Goal: Task Accomplishment & Management: Manage account settings

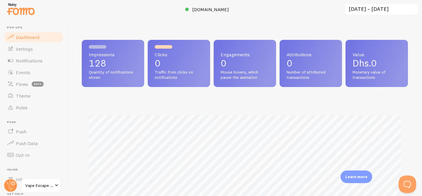
scroll to position [58, 0]
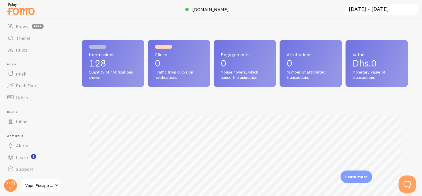
click at [33, 186] on span "Vape Escape [GEOGRAPHIC_DATA]" at bounding box center [39, 185] width 28 height 7
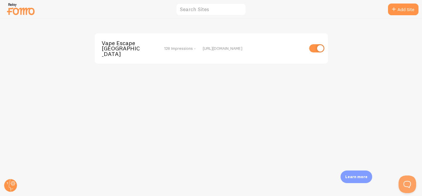
click at [173, 46] on span "128 Impressions -" at bounding box center [180, 48] width 32 height 5
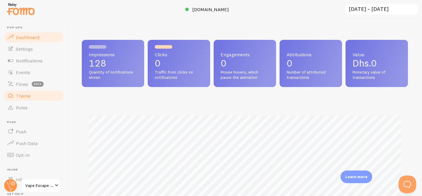
click at [34, 98] on link "Theme" at bounding box center [34, 96] width 60 height 12
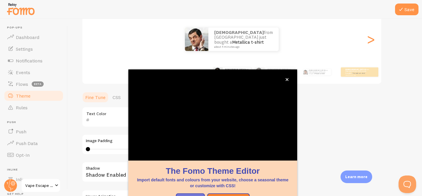
scroll to position [72, 0]
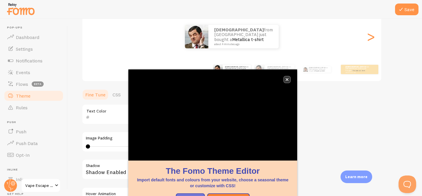
click at [287, 80] on icon "close," at bounding box center [287, 79] width 3 height 3
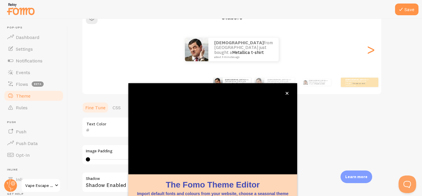
scroll to position [59, 0]
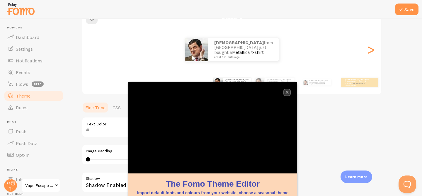
click at [288, 92] on icon "close," at bounding box center [287, 92] width 3 height 3
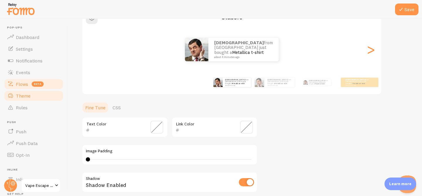
click at [25, 82] on span "Flows" at bounding box center [22, 84] width 12 height 6
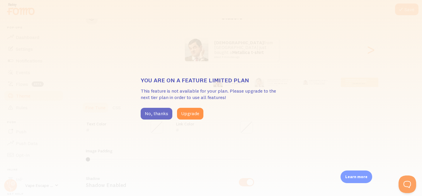
click at [155, 115] on button "No, thanks" at bounding box center [157, 114] width 32 height 12
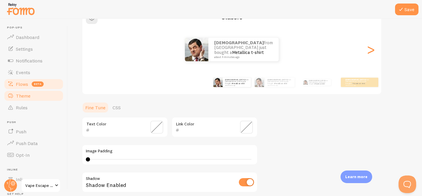
click at [32, 85] on span "beta" at bounding box center [38, 84] width 12 height 5
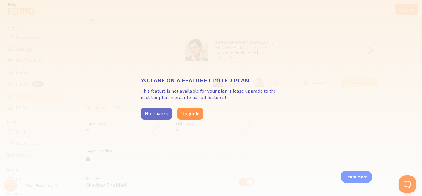
click at [156, 111] on button "No, thanks" at bounding box center [157, 114] width 32 height 12
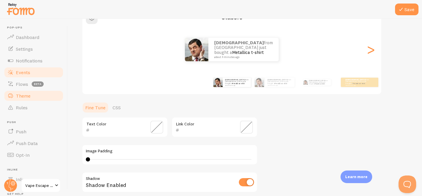
click at [23, 71] on span "Events" at bounding box center [23, 72] width 14 height 6
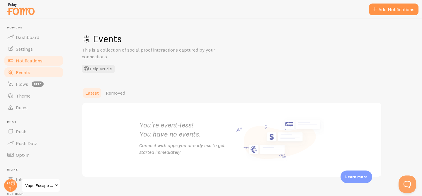
click at [25, 65] on link "Notifications" at bounding box center [34, 61] width 60 height 12
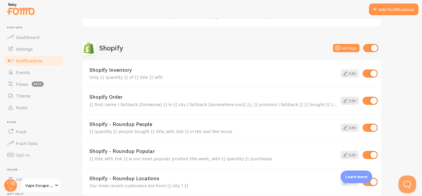
scroll to position [186, 0]
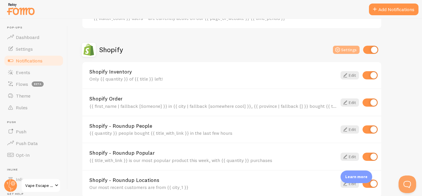
click at [343, 49] on button "Settings" at bounding box center [346, 50] width 27 height 8
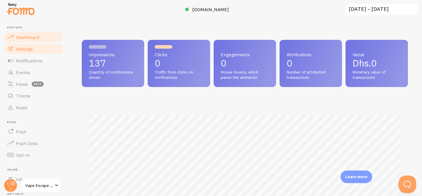
click at [29, 50] on span "Settings" at bounding box center [24, 49] width 17 height 6
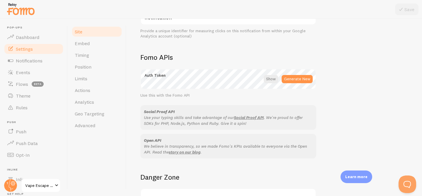
scroll to position [357, 0]
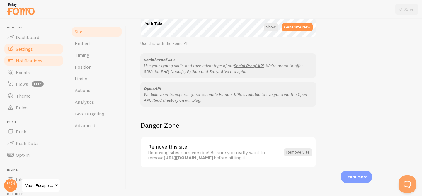
click at [44, 61] on link "Notifications" at bounding box center [34, 61] width 60 height 12
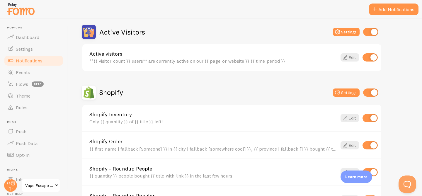
scroll to position [149, 0]
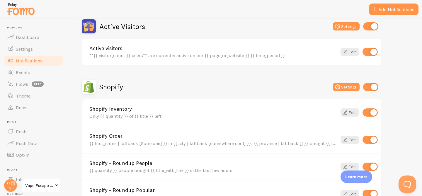
click at [368, 52] on input "checkbox" at bounding box center [370, 52] width 15 height 8
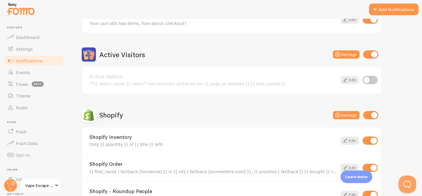
scroll to position [118, 0]
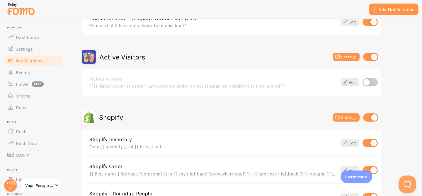
click at [372, 84] on input "checkbox" at bounding box center [370, 82] width 15 height 8
checkbox input "true"
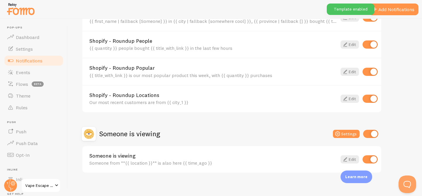
scroll to position [276, 0]
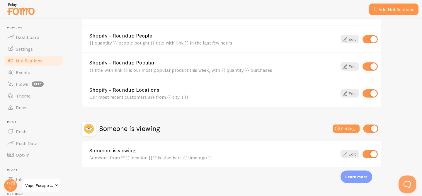
click at [367, 156] on input "checkbox" at bounding box center [370, 154] width 15 height 8
checkbox input "false"
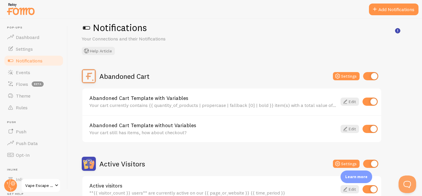
scroll to position [0, 0]
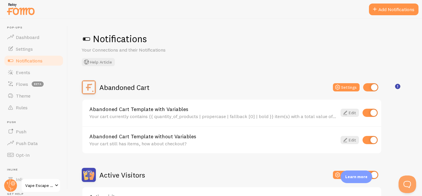
click at [89, 39] on span at bounding box center [86, 38] width 9 height 9
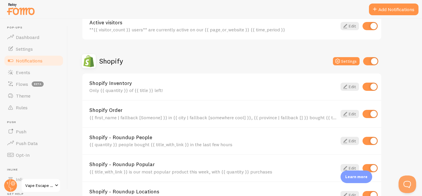
scroll to position [175, 0]
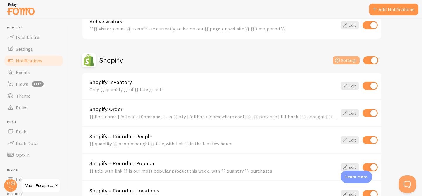
click at [349, 62] on button "Settings" at bounding box center [346, 60] width 27 height 8
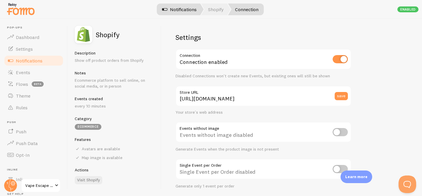
click at [174, 9] on link "Notifications" at bounding box center [179, 10] width 49 height 12
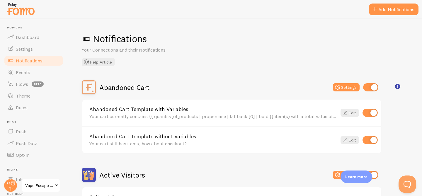
checkbox input "false"
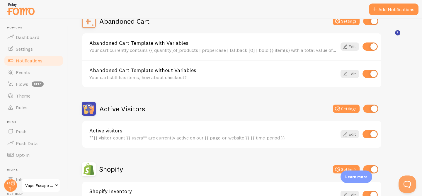
scroll to position [83, 0]
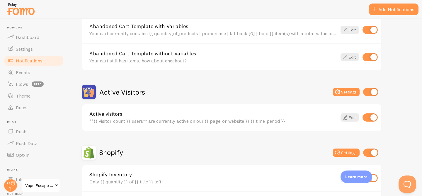
click at [167, 173] on link "Shopify Inventory" at bounding box center [213, 174] width 248 height 5
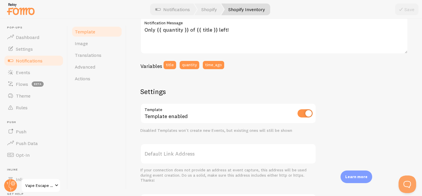
scroll to position [106, 0]
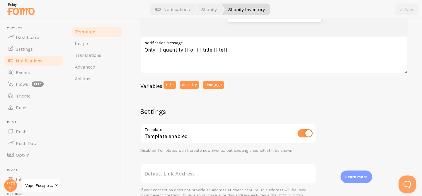
click at [301, 133] on input "checkbox" at bounding box center [305, 133] width 15 height 8
checkbox input "false"
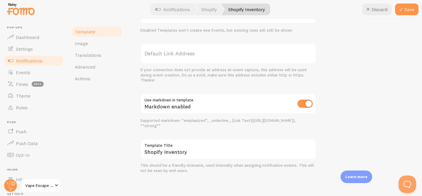
scroll to position [228, 0]
click at [303, 103] on input "checkbox" at bounding box center [305, 102] width 15 height 8
checkbox input "false"
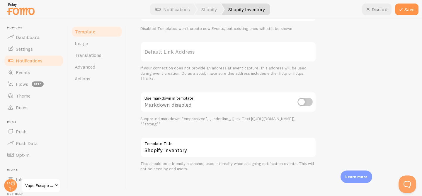
scroll to position [0, 0]
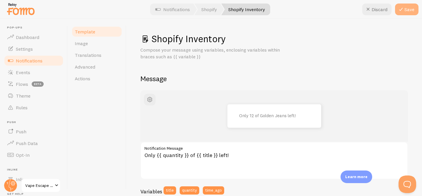
click at [405, 10] on button "Save" at bounding box center [406, 10] width 23 height 12
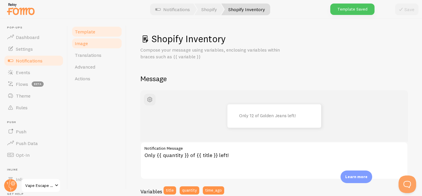
click at [80, 43] on span "Image" at bounding box center [81, 43] width 13 height 6
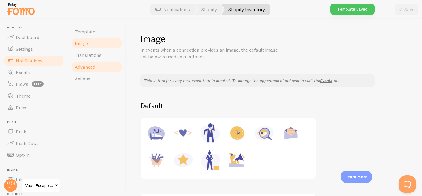
click at [94, 71] on link "Advanced" at bounding box center [96, 67] width 51 height 12
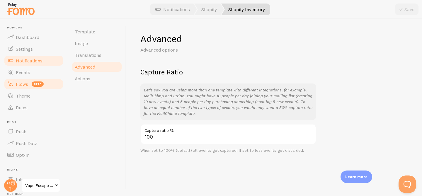
click at [25, 85] on span "Flows" at bounding box center [22, 84] width 12 height 6
